Goal: Task Accomplishment & Management: Complete application form

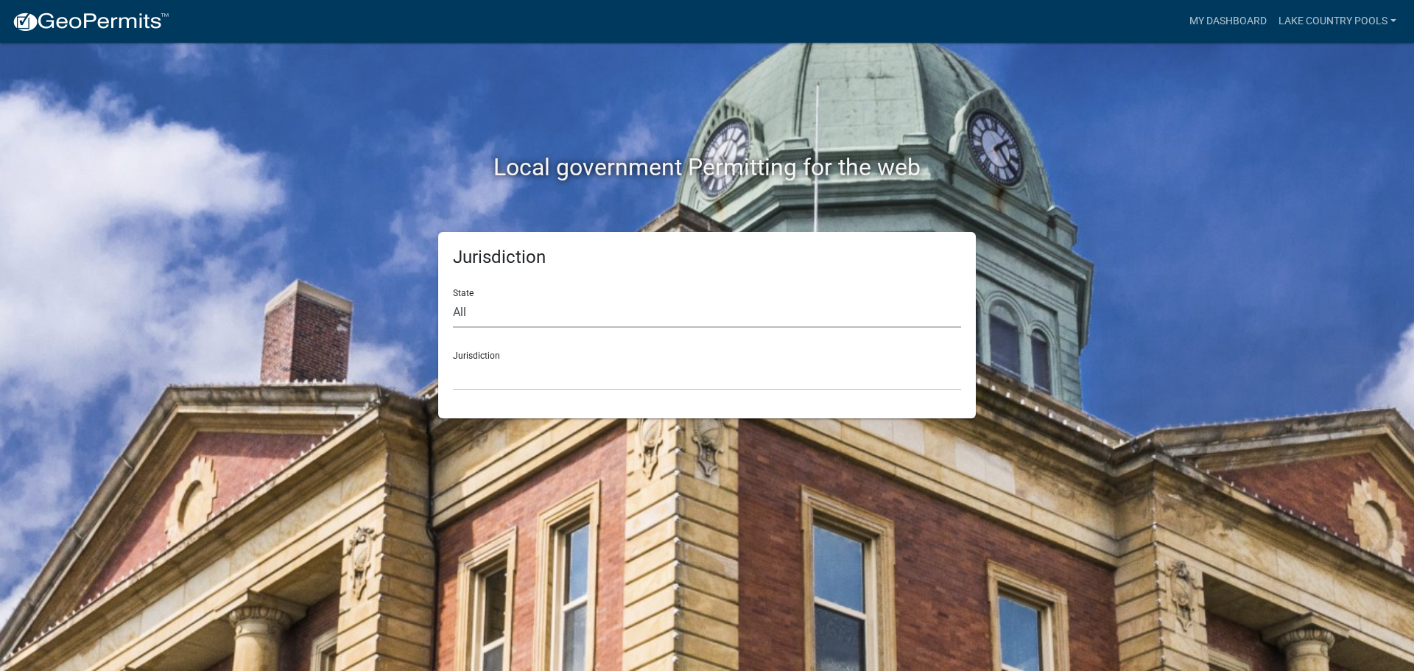
click at [572, 313] on select "All [US_STATE] [US_STATE] [US_STATE] [US_STATE] [US_STATE] [US_STATE] [US_STATE…" at bounding box center [707, 313] width 508 height 30
select select "[US_STATE]"
click at [453, 298] on select "All [US_STATE] [US_STATE] [US_STATE] [US_STATE] [US_STATE] [US_STATE] [US_STATE…" at bounding box center [707, 313] width 508 height 30
click at [500, 371] on select "[GEOGRAPHIC_DATA], [US_STATE][PERSON_NAME][GEOGRAPHIC_DATA], [US_STATE][PERSON_…" at bounding box center [707, 375] width 508 height 30
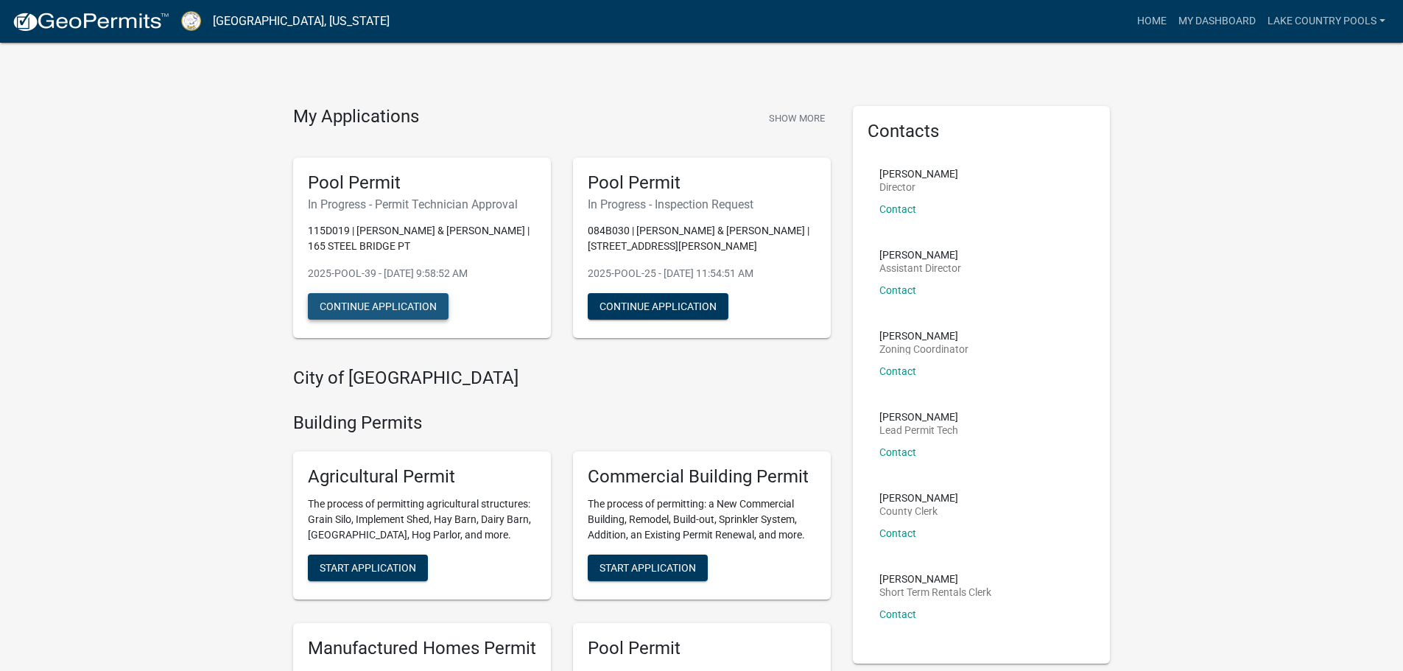
click at [401, 311] on button "Continue Application" at bounding box center [378, 306] width 141 height 27
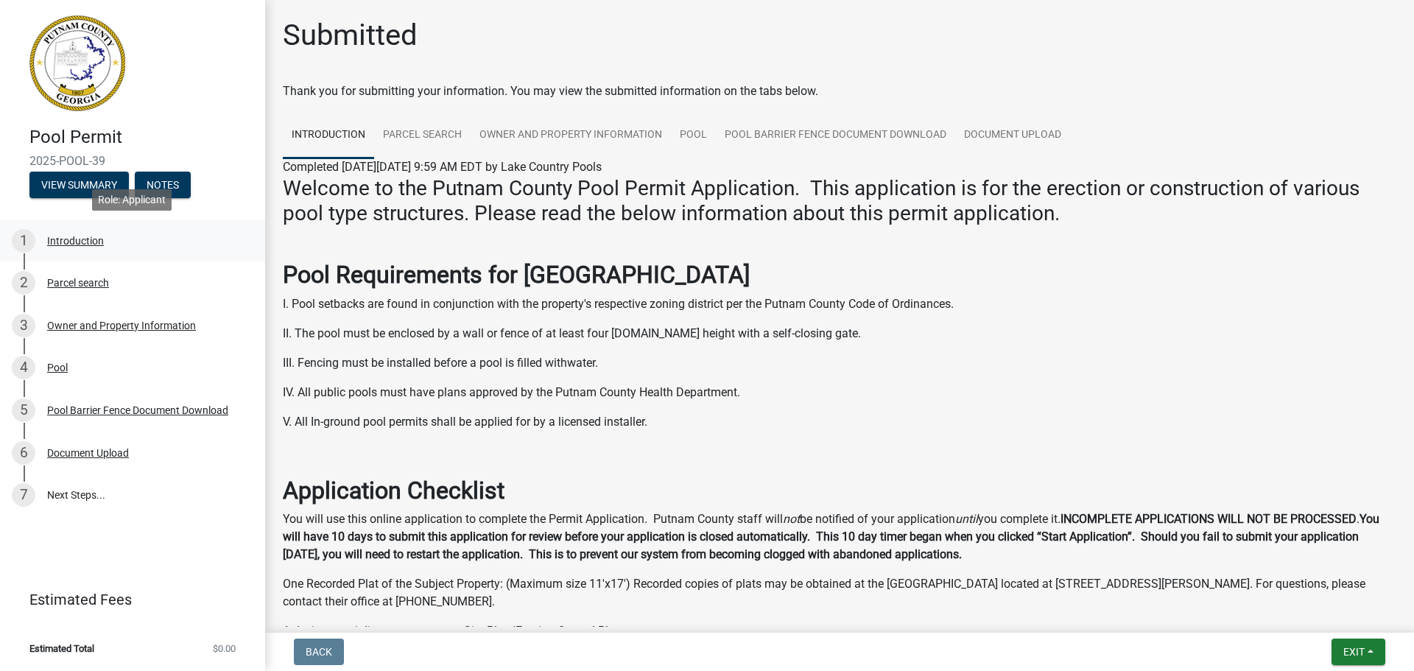
click at [76, 236] on div "Introduction" at bounding box center [75, 241] width 57 height 10
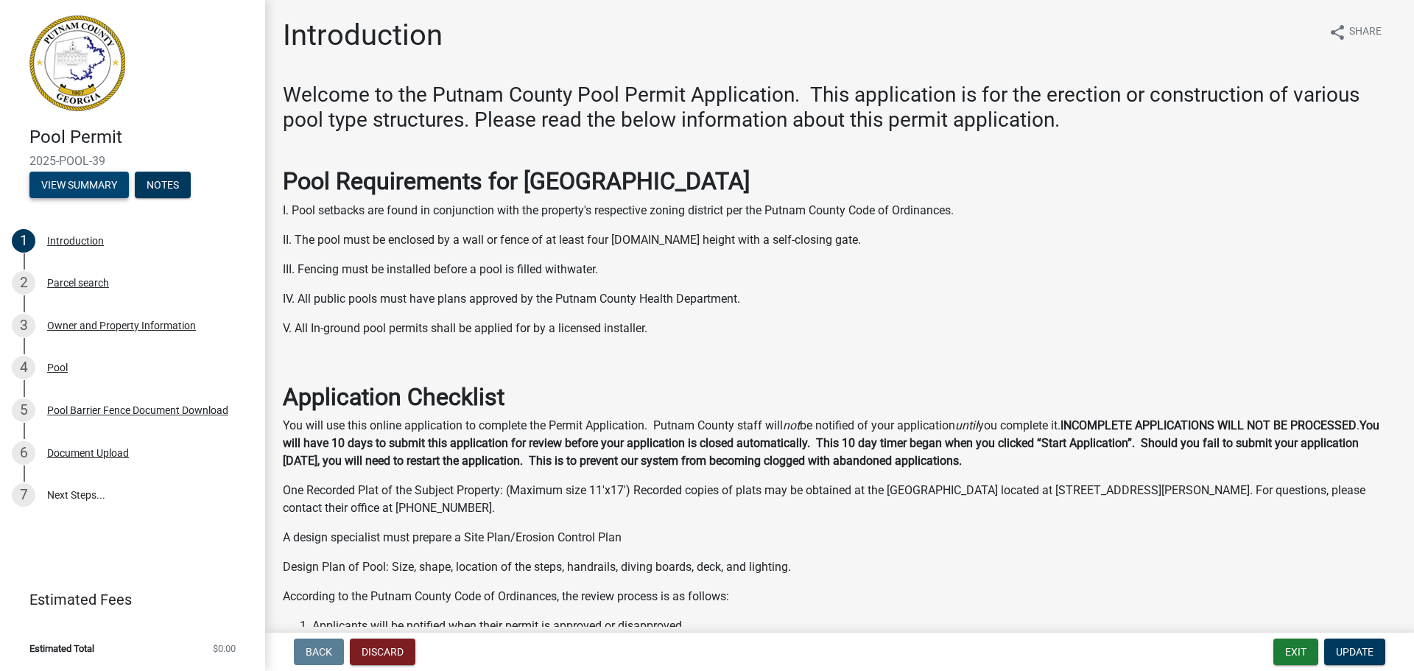
click at [63, 180] on button "View Summary" at bounding box center [78, 185] width 99 height 27
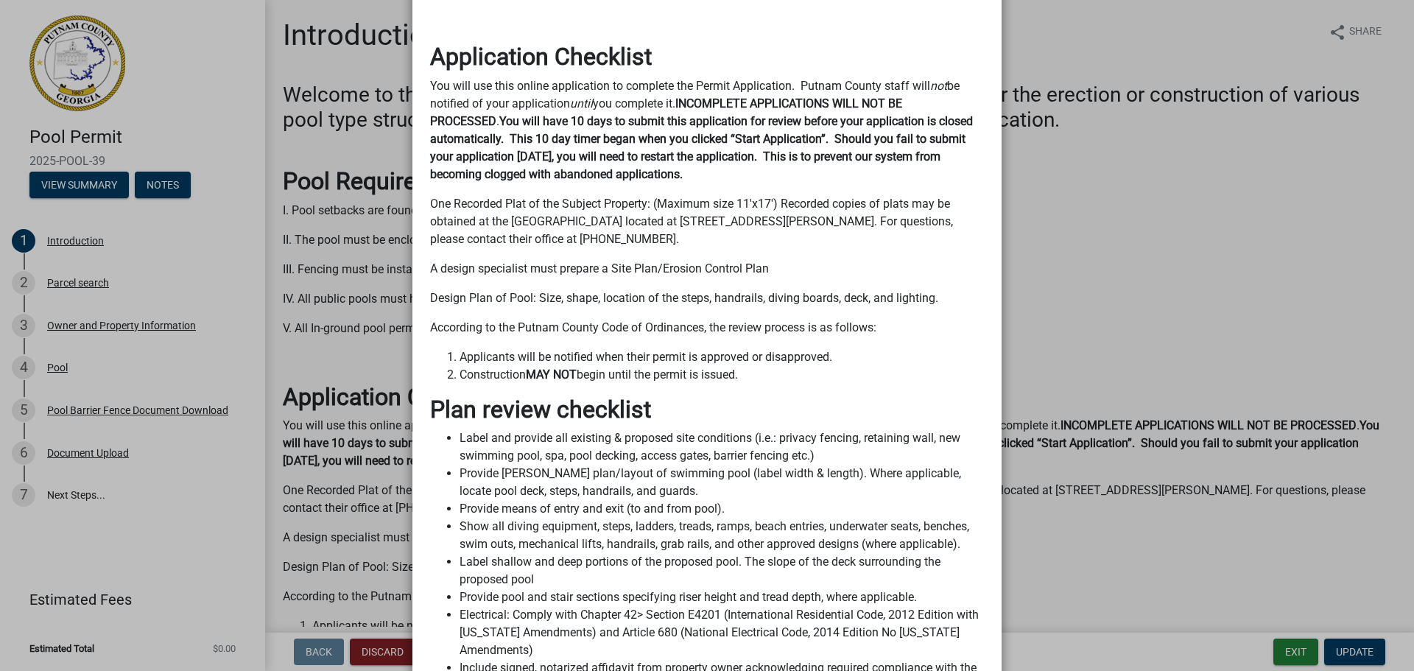
scroll to position [573, 0]
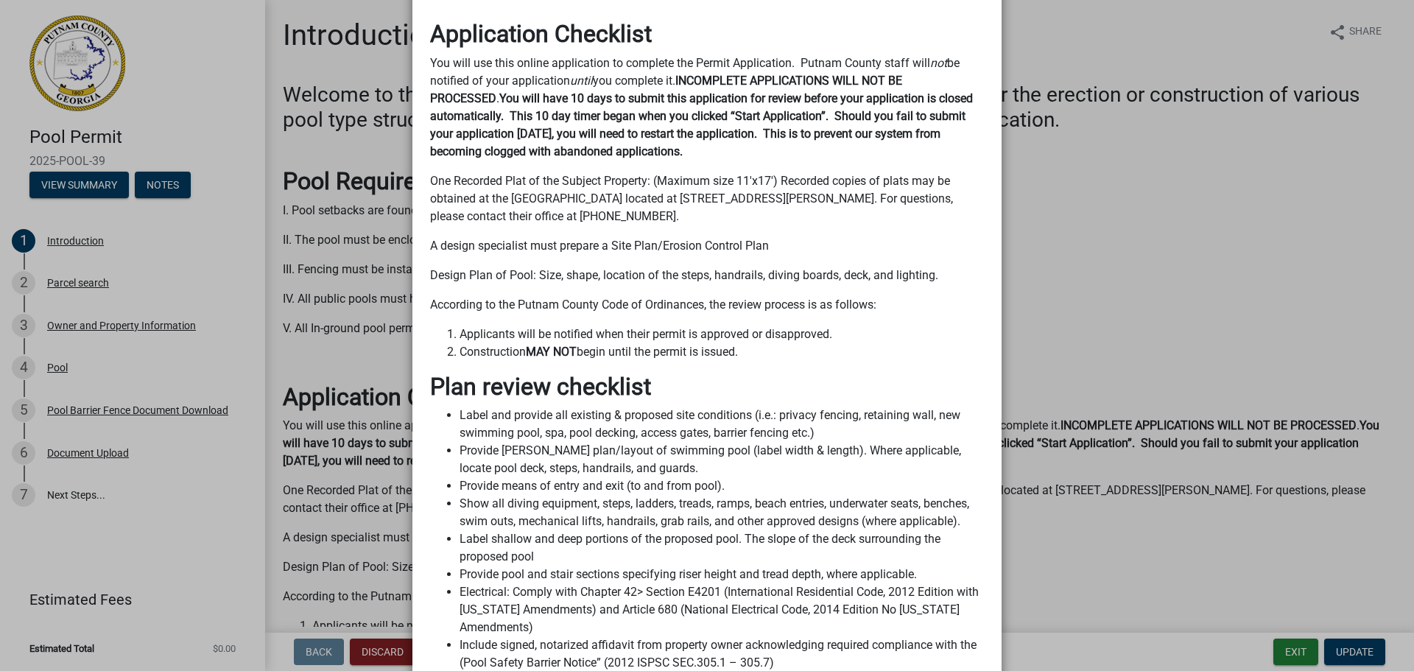
click at [399, 193] on ngb-modal-window "Summary × Printer Friendly Introduction Parcel search Owner and Property Inform…" at bounding box center [707, 335] width 1414 height 671
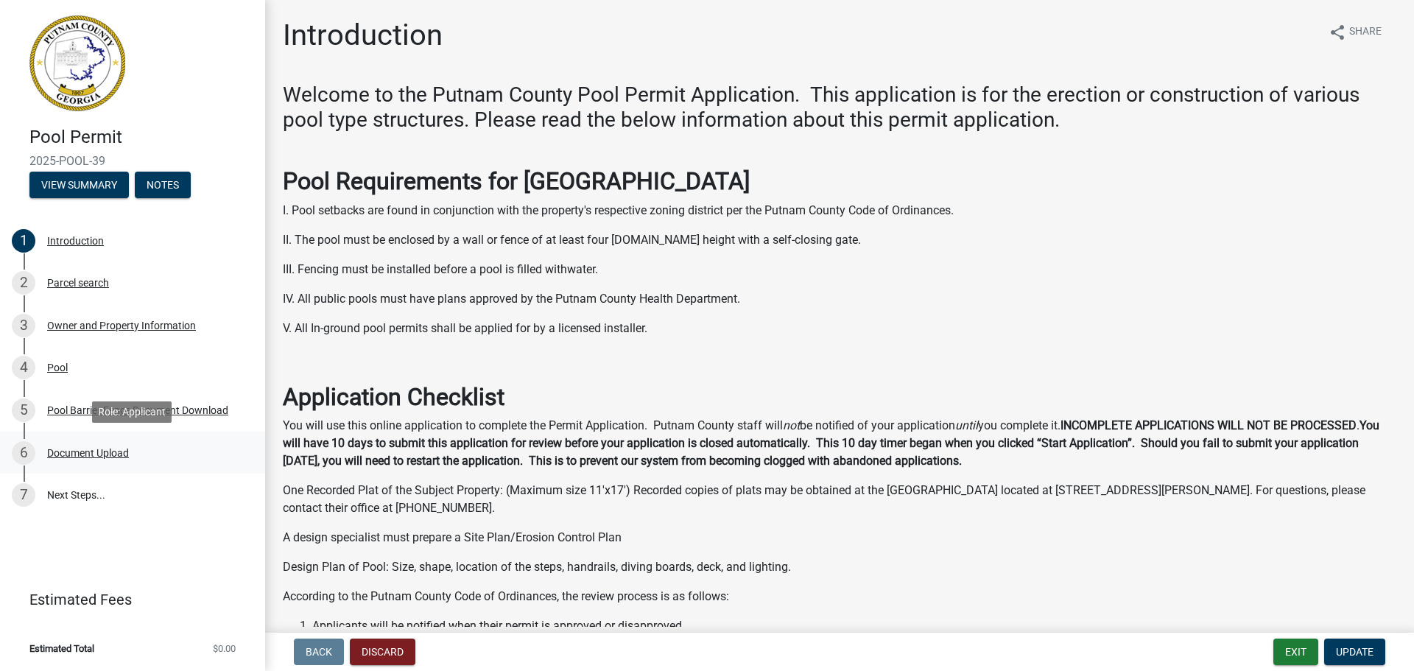
click at [80, 456] on div "Document Upload" at bounding box center [88, 453] width 82 height 10
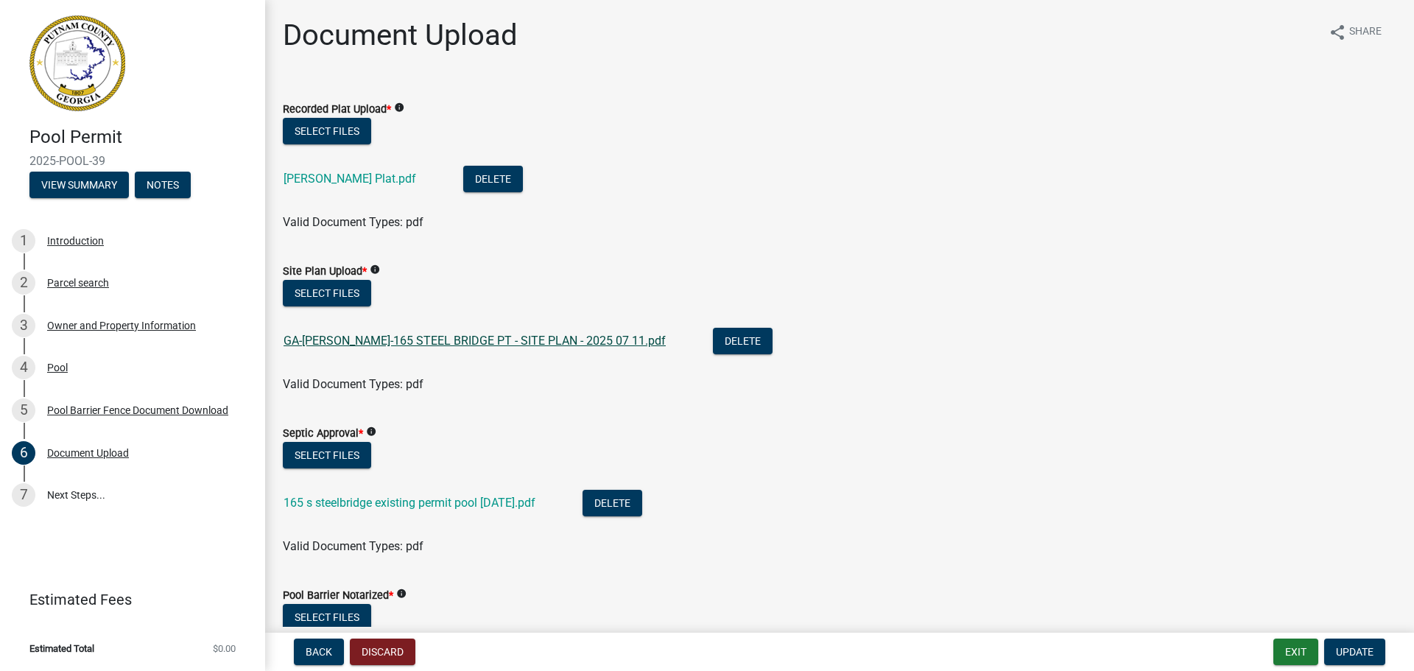
click at [443, 340] on link "GA-[PERSON_NAME]-165 STEEL BRIDGE PT - SITE PLAN - 2025 07 11.pdf" at bounding box center [475, 341] width 382 height 14
